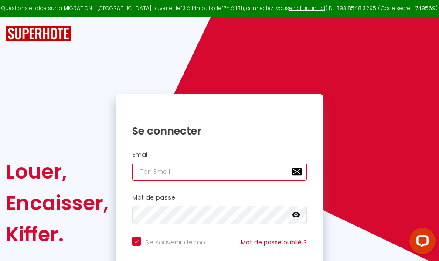
click at [224, 173] on input "email" at bounding box center [219, 172] width 175 height 18
type input "m"
checkbox input "true"
type input "ma"
checkbox input "true"
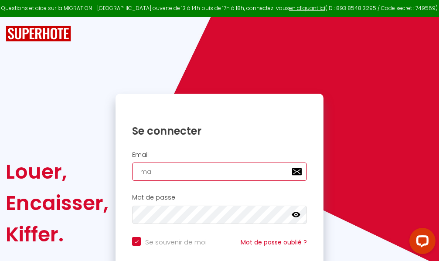
type input "mar"
checkbox input "true"
type input "marc"
checkbox input "true"
type input "marcd"
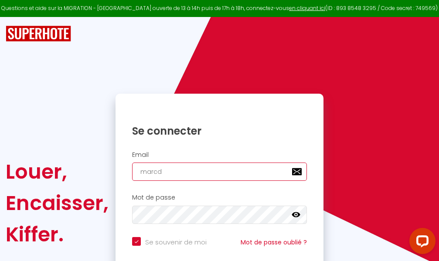
checkbox input "true"
type input "marcdp"
checkbox input "true"
type input "marcdpo"
checkbox input "true"
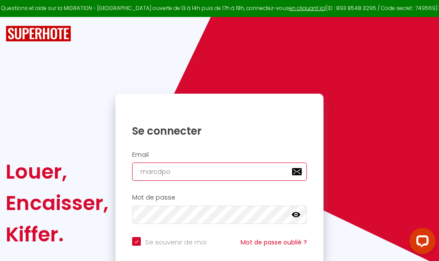
type input "marcdpoz"
checkbox input "true"
type input "marcdpoz."
checkbox input "true"
type input "marcdpoz.l"
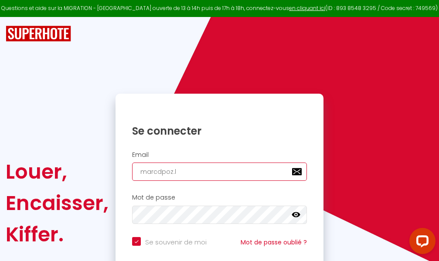
checkbox input "true"
type input "marcdpoz.lo"
checkbox input "true"
type input "marcdpoz.loc"
checkbox input "true"
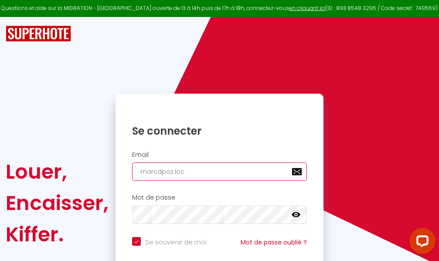
type input "marcdpoz.loca"
checkbox input "true"
type input "marcdpoz.locat"
checkbox input "true"
type input "marcdpoz.locati"
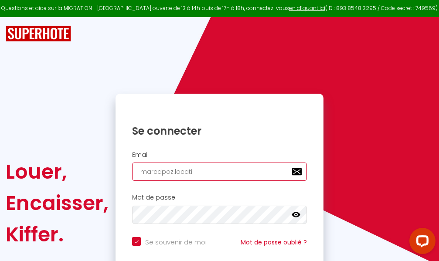
checkbox input "true"
type input "marcdpoz.locatio"
checkbox input "true"
type input "marcdpoz.location"
checkbox input "true"
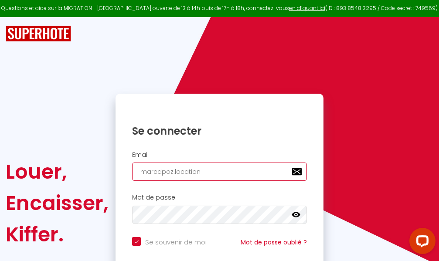
type input "marcdpoz.location@"
checkbox input "true"
type input "marcdpoz.location@g"
checkbox input "true"
type input "marcdpoz.location@gm"
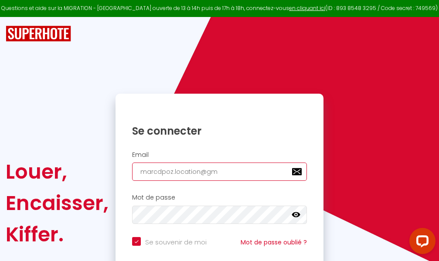
checkbox input "true"
type input "marcdpoz.location@gma"
checkbox input "true"
type input "marcdpoz.location@gmai"
checkbox input "true"
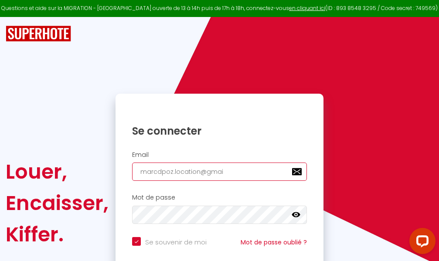
type input "[EMAIL_ADDRESS]"
checkbox input "true"
type input "[EMAIL_ADDRESS]."
checkbox input "true"
type input "marcdpoz.location@gmail.c"
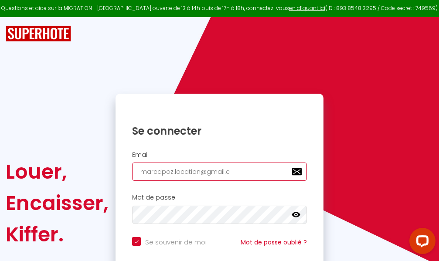
checkbox input "true"
type input "[EMAIL_ADDRESS][DOMAIN_NAME]"
checkbox input "true"
type input "[EMAIL_ADDRESS][DOMAIN_NAME]"
checkbox input "true"
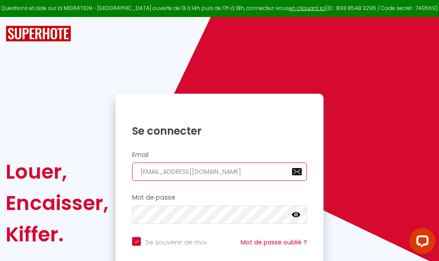
type input "[EMAIL_ADDRESS][DOMAIN_NAME]"
